Goal: Contribute content

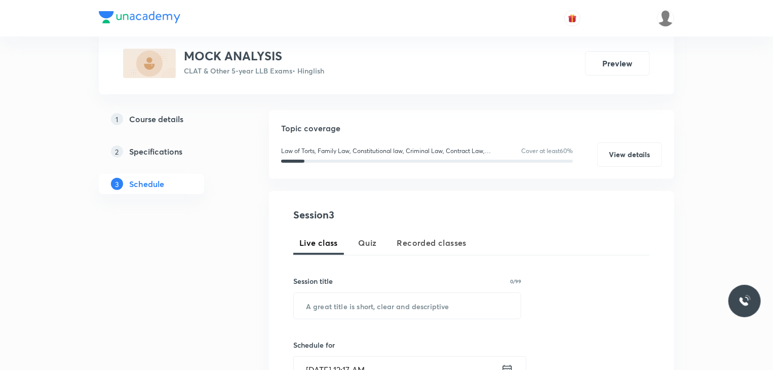
scroll to position [93, 0]
click at [345, 309] on input "text" at bounding box center [407, 305] width 227 height 26
paste input "MOCK ANALYSIS - LEGAL"
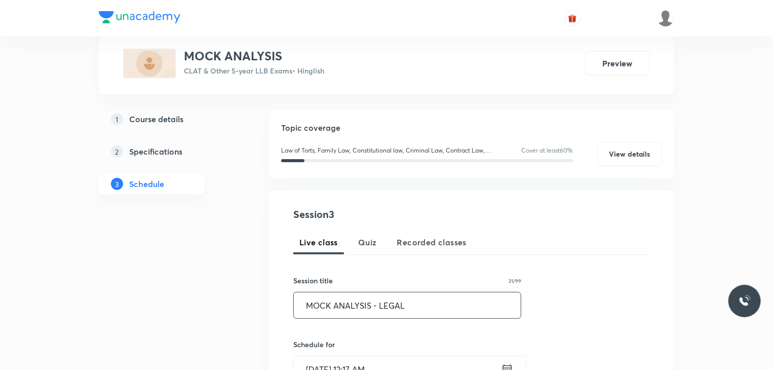
type input "MOCK ANALYSIS - LEGAL"
click at [367, 362] on input "Sep 1, 2025, 12:17 AM" at bounding box center [397, 369] width 207 height 26
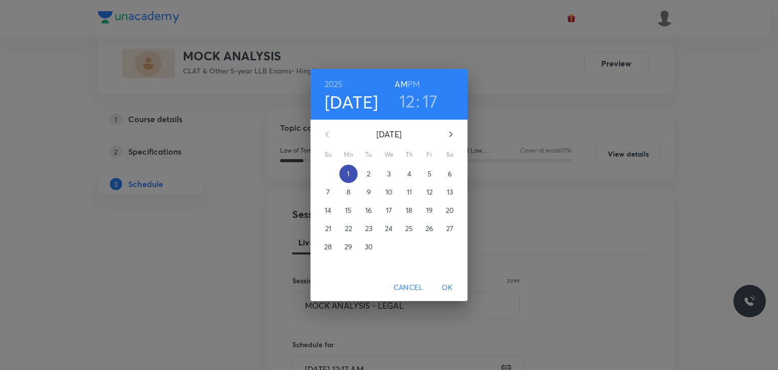
click at [347, 176] on p "1" at bounding box center [348, 174] width 3 height 10
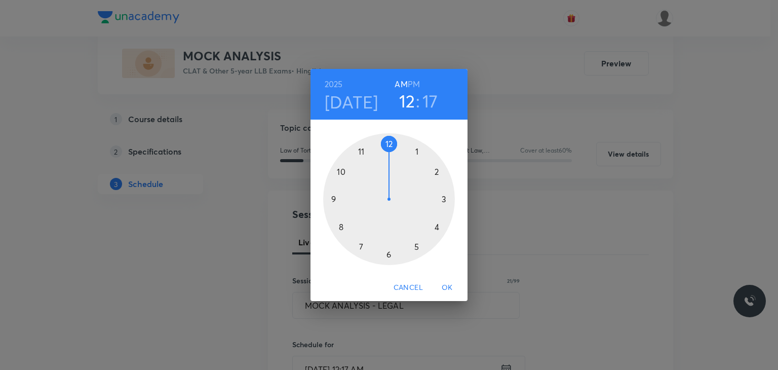
click at [364, 155] on div at bounding box center [389, 199] width 132 height 132
click at [389, 146] on div at bounding box center [389, 199] width 132 height 132
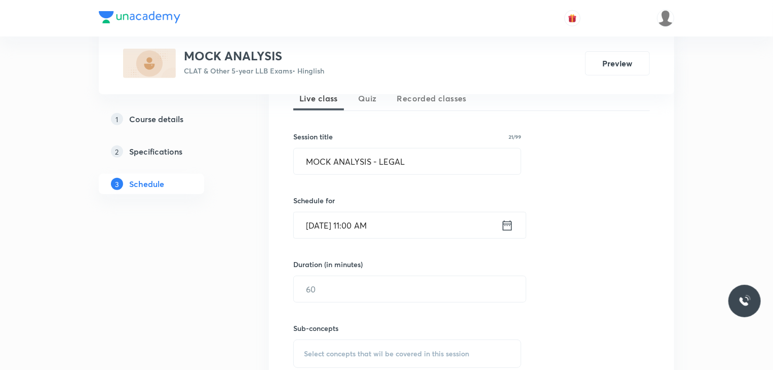
scroll to position [239, 0]
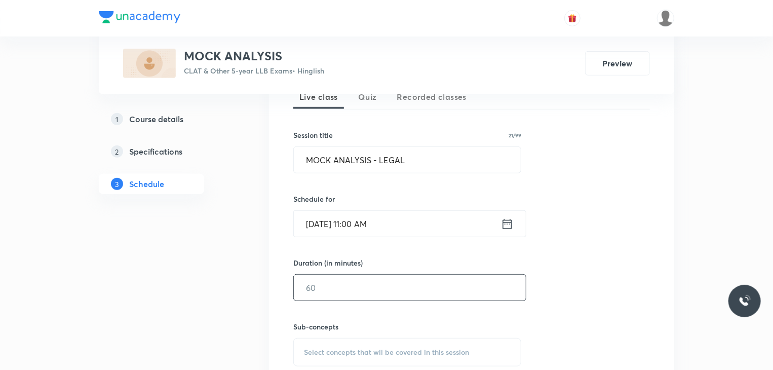
click at [309, 294] on input "text" at bounding box center [410, 288] width 232 height 26
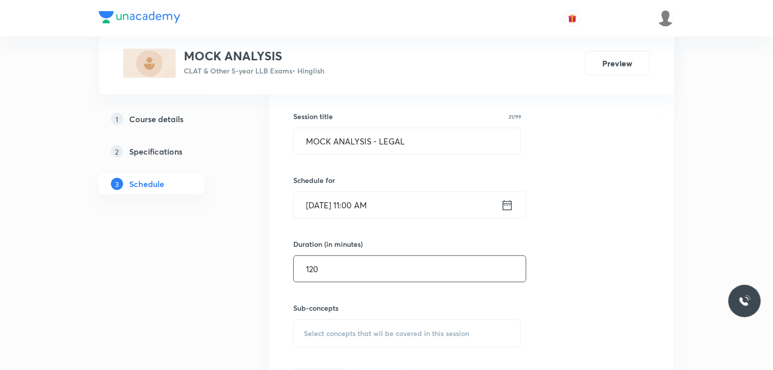
scroll to position [258, 0]
type input "120"
click at [326, 331] on span "Select concepts that wil be covered in this session" at bounding box center [386, 332] width 165 height 8
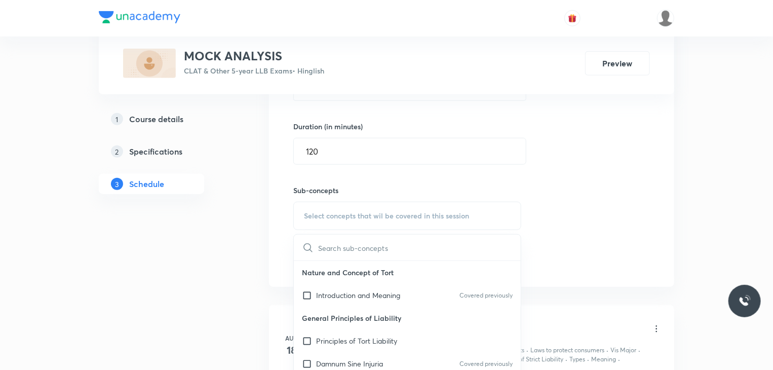
scroll to position [380, 0]
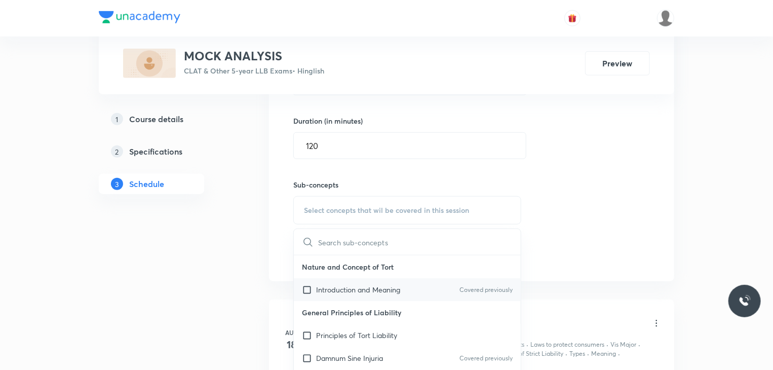
click at [302, 285] on input "checkbox" at bounding box center [309, 289] width 14 height 11
checkbox input "true"
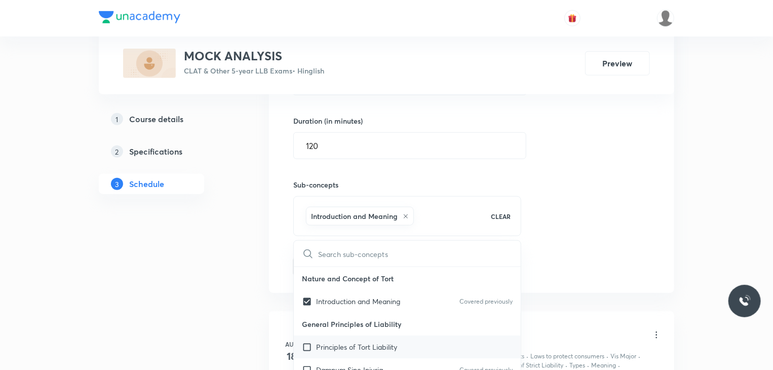
click at [308, 345] on input "checkbox" at bounding box center [309, 346] width 14 height 11
checkbox input "true"
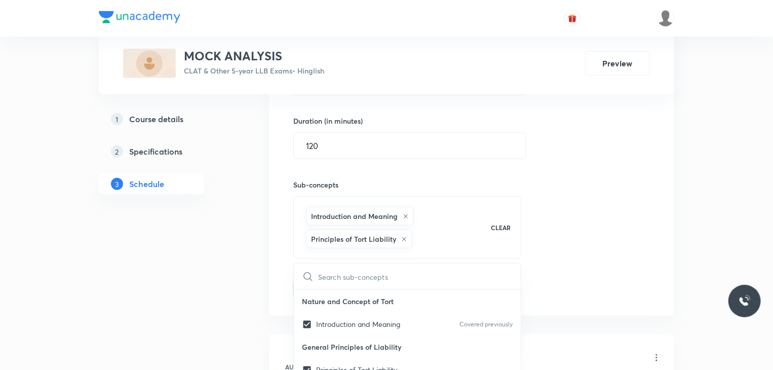
click at [243, 305] on div "Plus Courses MOCK ANALYSIS CLAT & Other 5-year LLB Exams • Hinglish Preview 1 C…" at bounding box center [386, 125] width 575 height 899
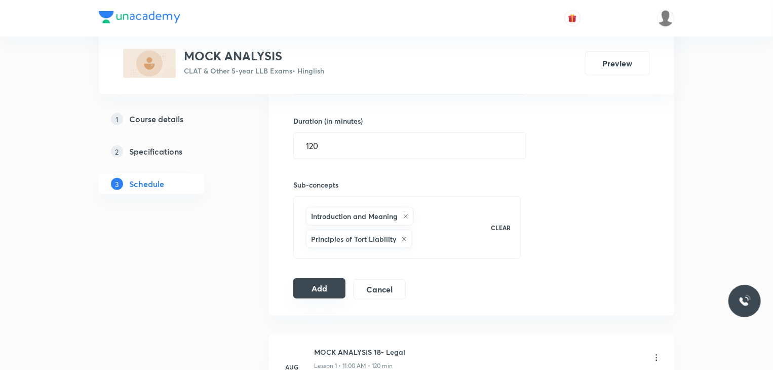
click at [309, 290] on button "Add" at bounding box center [319, 288] width 52 height 20
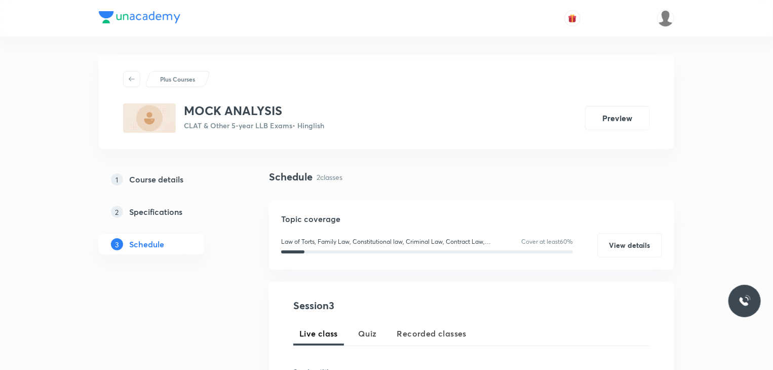
scroll to position [0, 0]
